Goal: Task Accomplishment & Management: Manage account settings

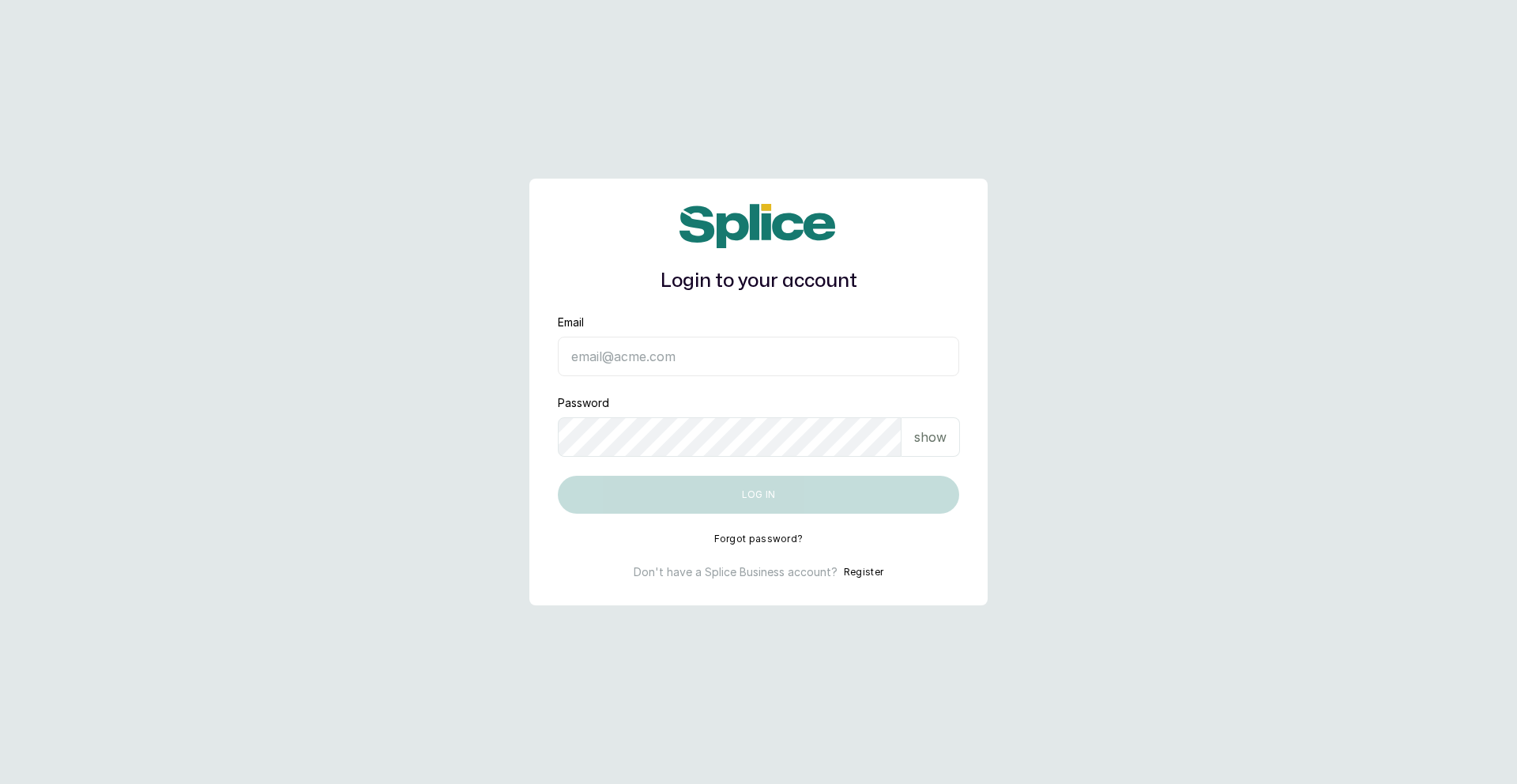
type input "[EMAIL_ADDRESS][DOMAIN_NAME]"
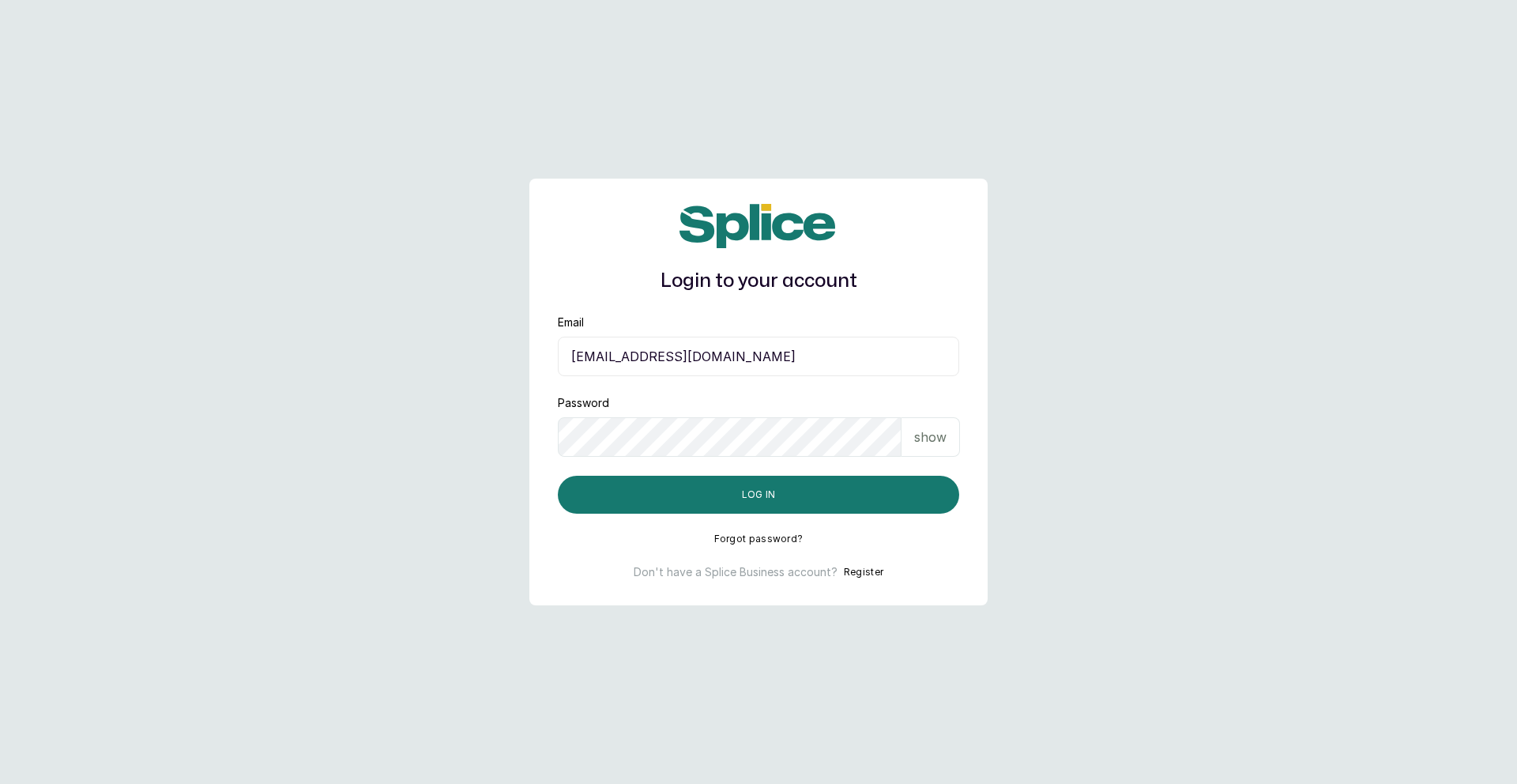
click at [929, 439] on p "show" at bounding box center [930, 437] width 32 height 19
click at [932, 435] on p "hide" at bounding box center [933, 437] width 24 height 19
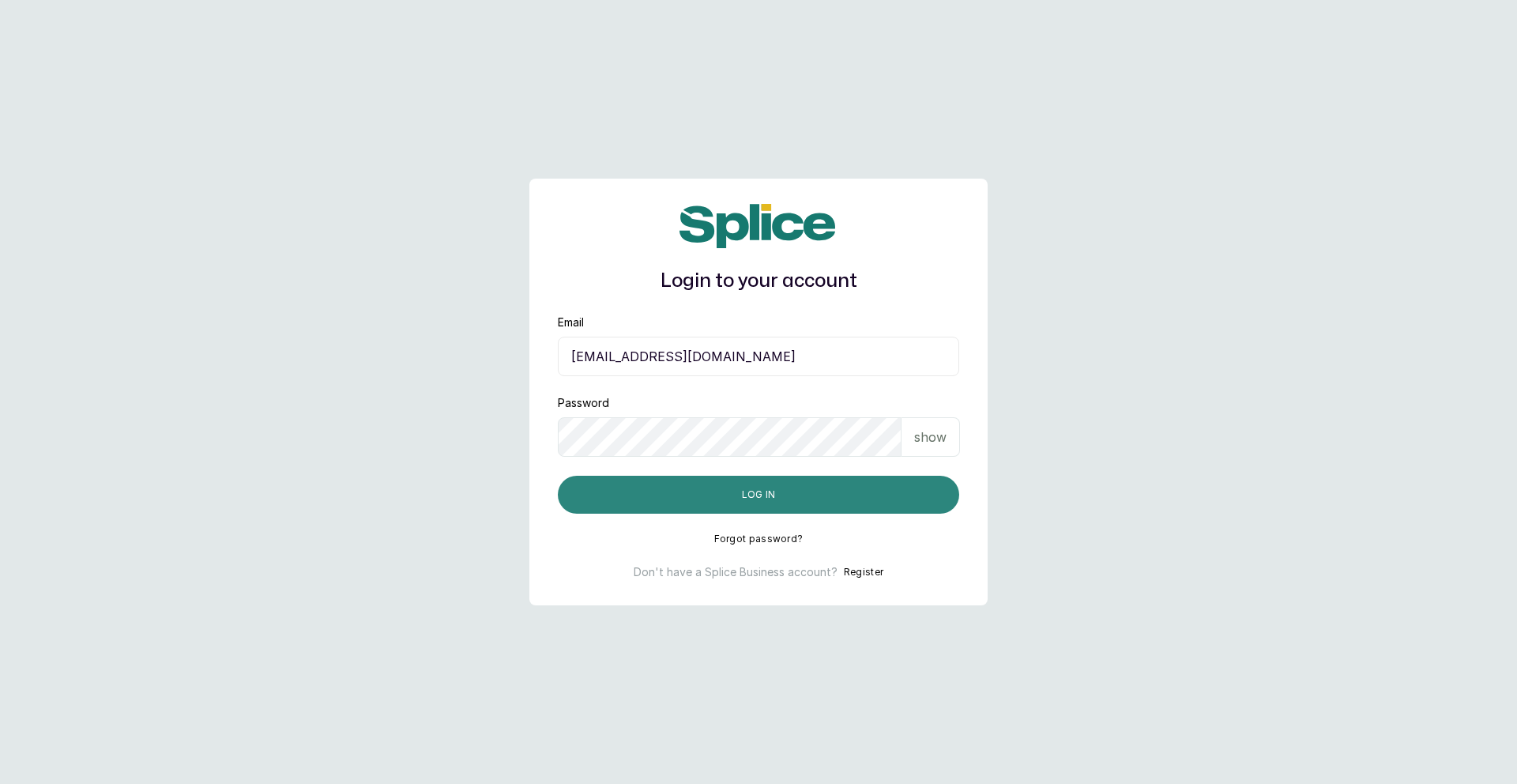
click at [835, 503] on button "Log in" at bounding box center [758, 494] width 402 height 38
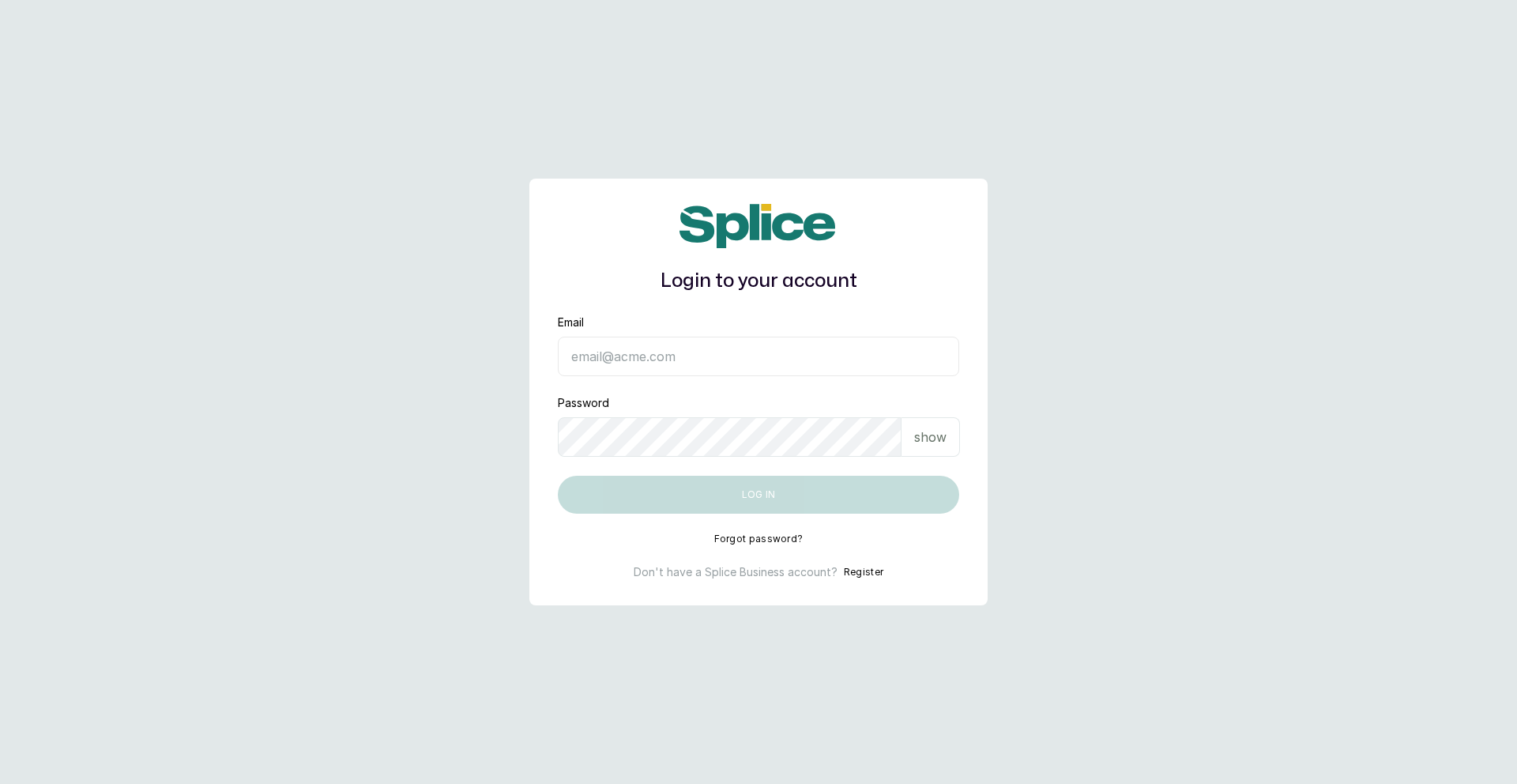
type input "skincarefeelgood@gmail.com"
click at [891, 482] on button "Log in" at bounding box center [758, 494] width 402 height 38
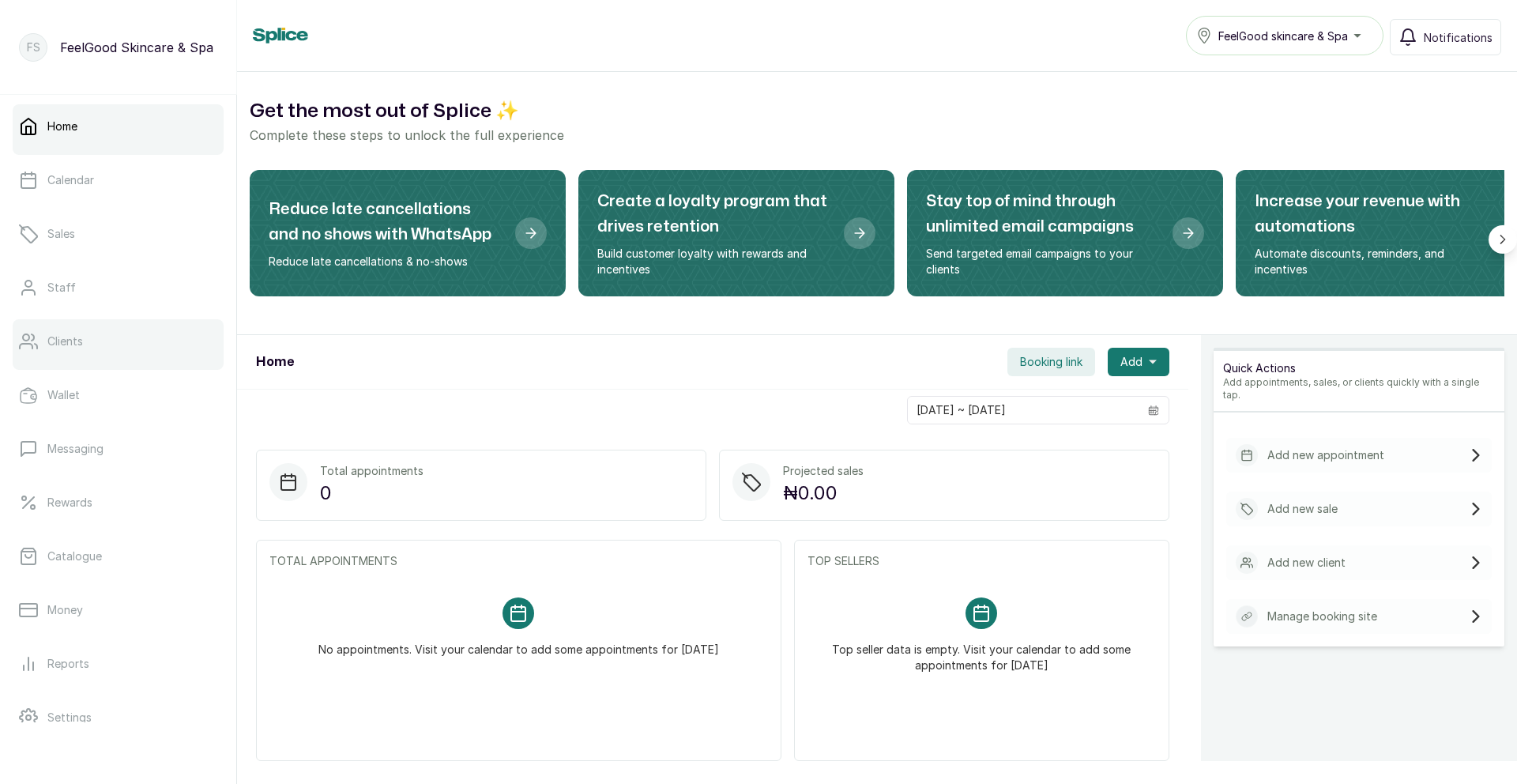
scroll to position [1, 0]
click at [100, 341] on link "Clients" at bounding box center [118, 340] width 211 height 44
